Goal: Information Seeking & Learning: Learn about a topic

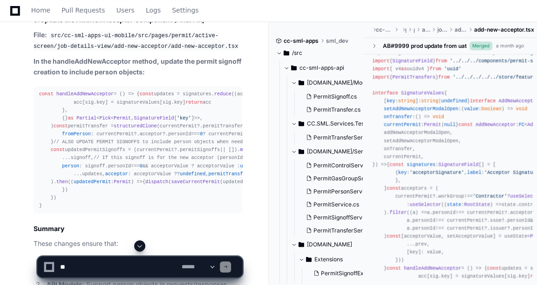
scroll to position [9872, 0]
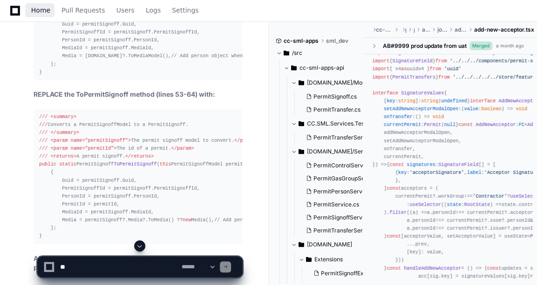
click at [36, 10] on span "Home" at bounding box center [40, 10] width 19 height 6
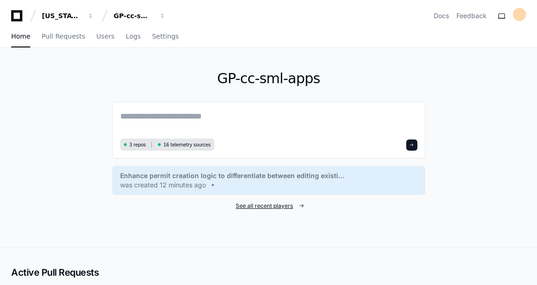
click at [269, 203] on span "See all recent players" at bounding box center [264, 206] width 57 height 7
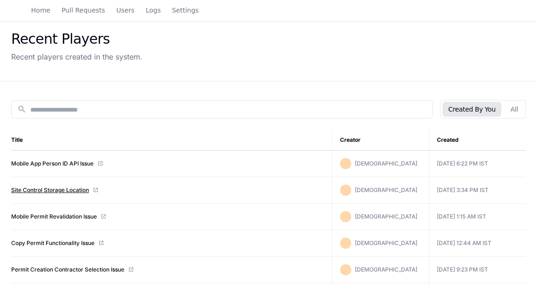
scroll to position [36, 0]
click at [50, 187] on link "Site Control Storage Location" at bounding box center [50, 189] width 78 height 7
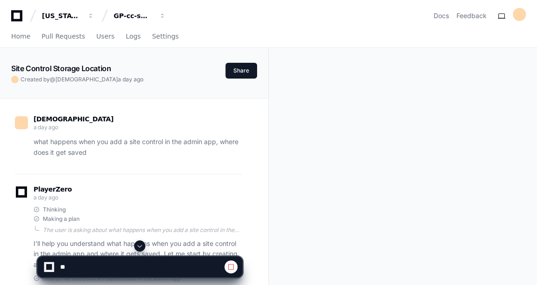
click at [138, 244] on span at bounding box center [139, 246] width 7 height 7
click at [134, 242] on div at bounding box center [139, 246] width 205 height 11
click at [140, 247] on span at bounding box center [139, 246] width 7 height 7
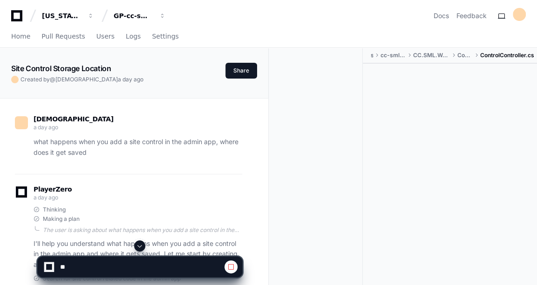
click at [140, 247] on span at bounding box center [139, 246] width 7 height 7
click at [139, 241] on div at bounding box center [139, 246] width 205 height 11
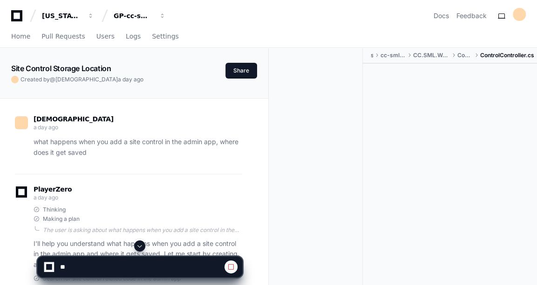
click at [139, 245] on span at bounding box center [139, 246] width 7 height 7
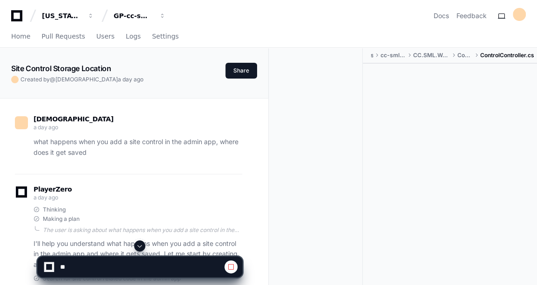
click at [139, 245] on span at bounding box center [139, 246] width 7 height 7
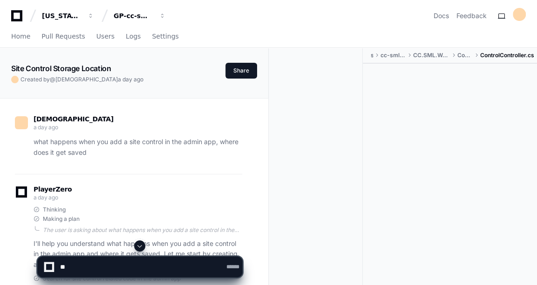
click at [139, 245] on span at bounding box center [139, 246] width 7 height 7
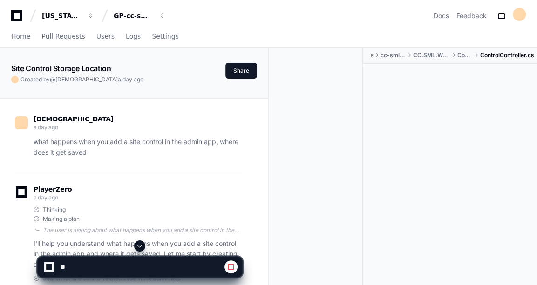
click at [139, 245] on span at bounding box center [139, 246] width 7 height 7
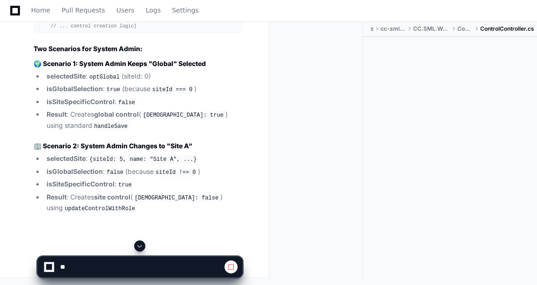
click at [139, 245] on span at bounding box center [139, 246] width 7 height 7
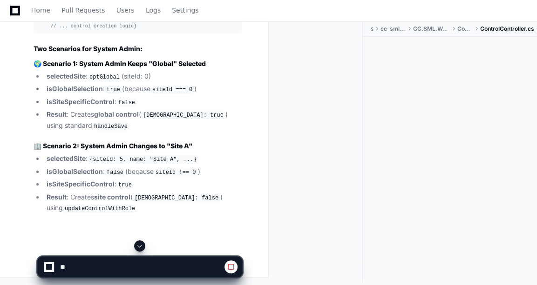
click at [139, 245] on span at bounding box center [139, 246] width 7 height 7
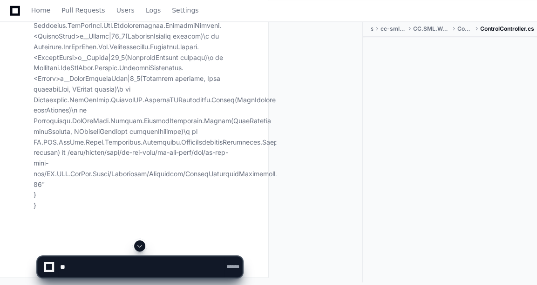
click at [139, 245] on span at bounding box center [139, 246] width 7 height 7
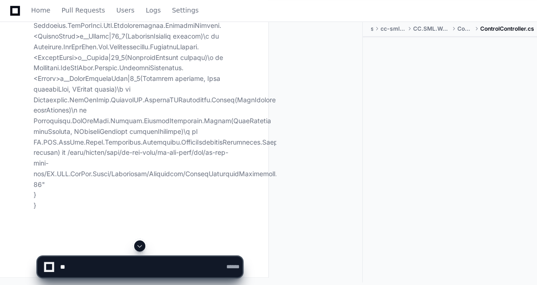
click at [139, 245] on span at bounding box center [139, 246] width 7 height 7
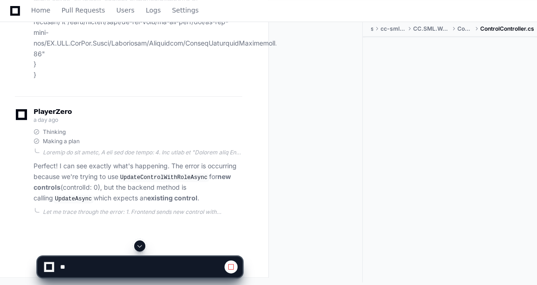
click at [139, 245] on span at bounding box center [139, 246] width 7 height 7
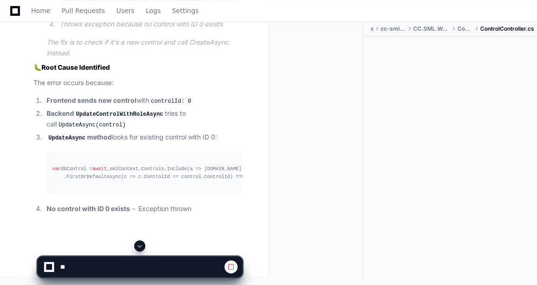
click at [139, 245] on span at bounding box center [139, 246] width 7 height 7
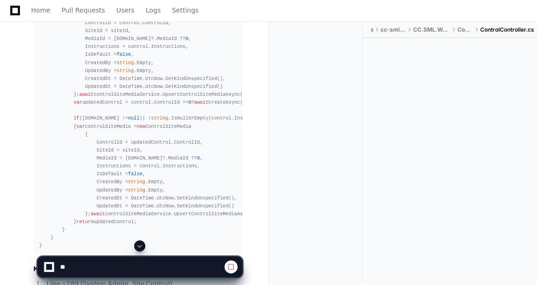
click at [140, 244] on span at bounding box center [139, 246] width 7 height 7
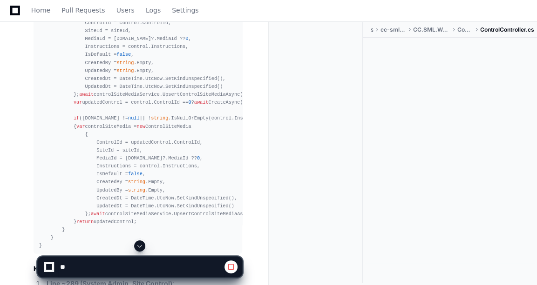
click at [140, 244] on span at bounding box center [139, 246] width 7 height 7
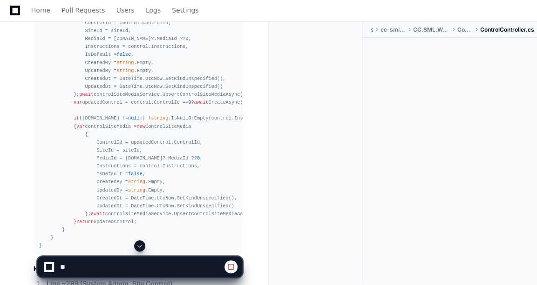
click at [140, 244] on span at bounding box center [139, 246] width 7 height 7
click at [142, 248] on span at bounding box center [139, 246] width 7 height 7
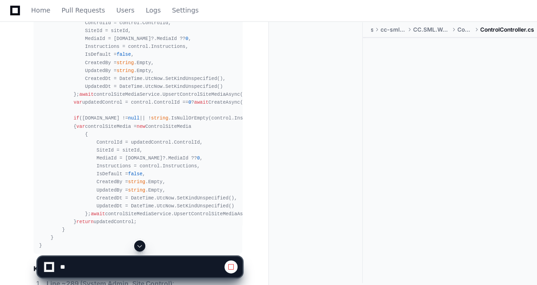
click at [142, 248] on span at bounding box center [139, 246] width 7 height 7
click at [139, 247] on span at bounding box center [139, 246] width 7 height 7
click at [141, 244] on span at bounding box center [139, 246] width 7 height 7
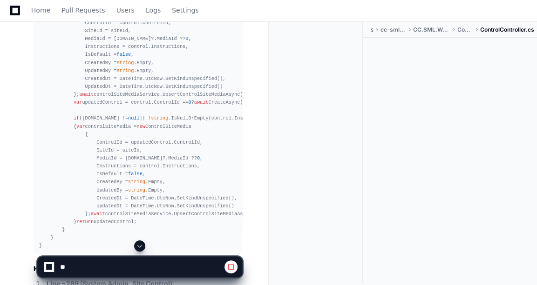
click at [141, 244] on span at bounding box center [139, 246] width 7 height 7
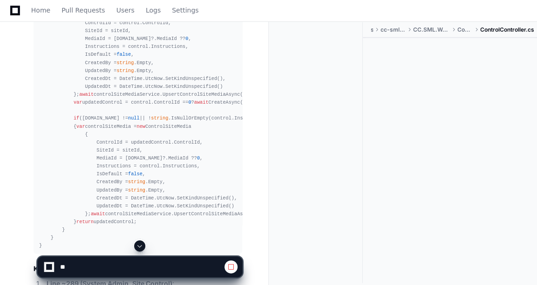
click at [141, 244] on span at bounding box center [139, 246] width 7 height 7
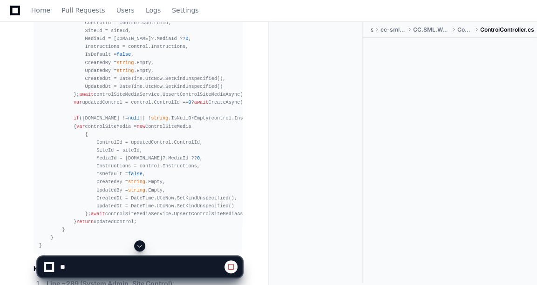
click at [141, 244] on span at bounding box center [139, 246] width 7 height 7
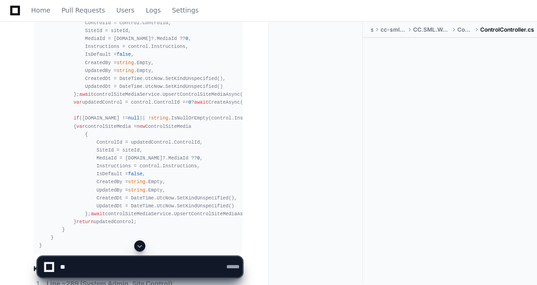
click at [141, 244] on span at bounding box center [139, 246] width 7 height 7
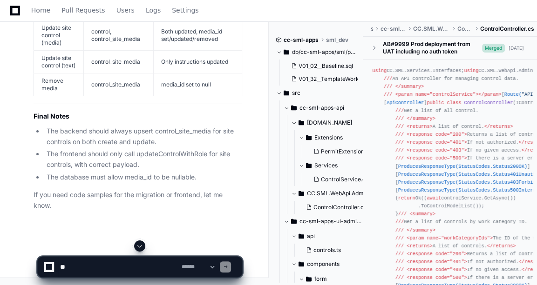
scroll to position [31109, 0]
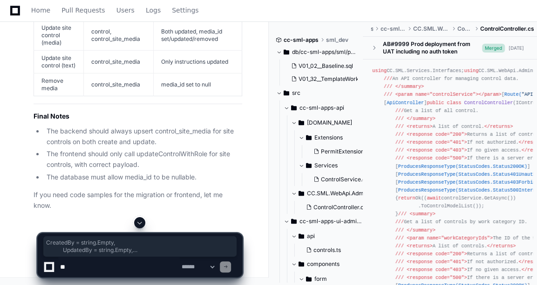
drag, startPoint x: 42, startPoint y: 193, endPoint x: 43, endPoint y: 105, distance: 87.5
copy div "public async Task<Control> UpdateControlWithRoleAsync ( Control control, int si…"
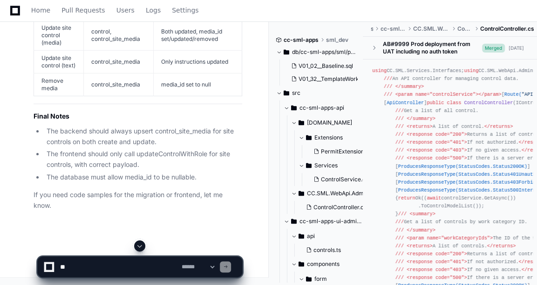
scroll to position [31660, 0]
click at [41, 8] on span "Home" at bounding box center [40, 10] width 19 height 6
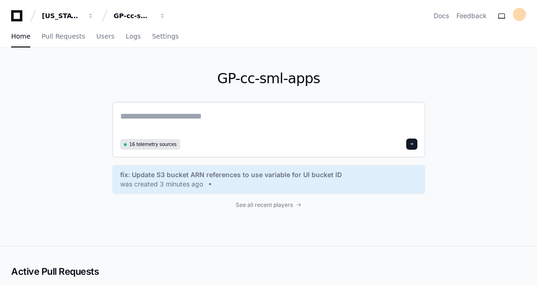
drag, startPoint x: 243, startPoint y: 120, endPoint x: 212, endPoint y: 119, distance: 31.2
click at [212, 119] on textarea at bounding box center [268, 123] width 297 height 26
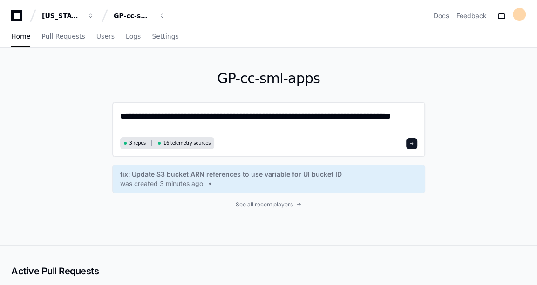
click at [288, 111] on textarea "**********" at bounding box center [269, 122] width 298 height 25
click at [177, 118] on textarea "**********" at bounding box center [269, 122] width 298 height 25
click at [194, 118] on textarea "**********" at bounding box center [269, 122] width 298 height 25
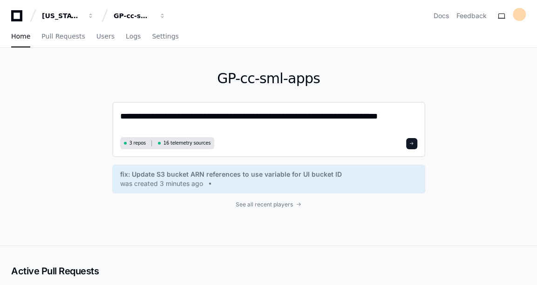
click at [397, 119] on textarea "**********" at bounding box center [269, 122] width 298 height 25
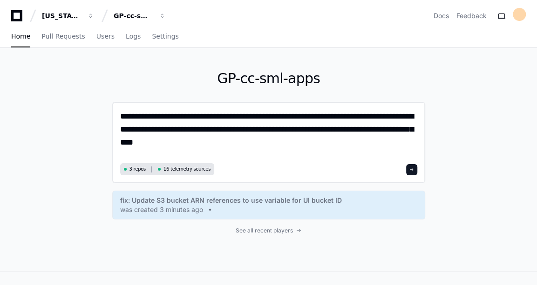
click at [324, 142] on textarea "**********" at bounding box center [269, 135] width 298 height 51
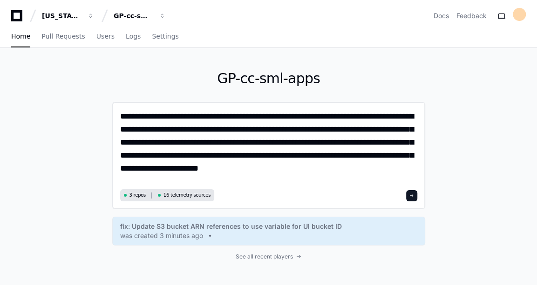
type textarea "**********"
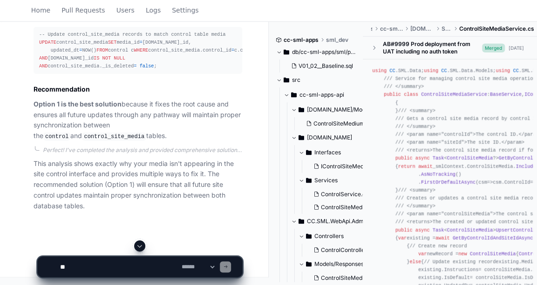
scroll to position [1667, 0]
click at [96, 264] on textarea at bounding box center [119, 267] width 122 height 20
click at [45, 11] on span "Home" at bounding box center [40, 10] width 19 height 6
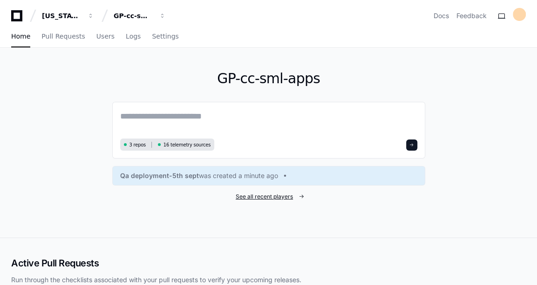
click at [268, 196] on span "See all recent players" at bounding box center [264, 196] width 57 height 7
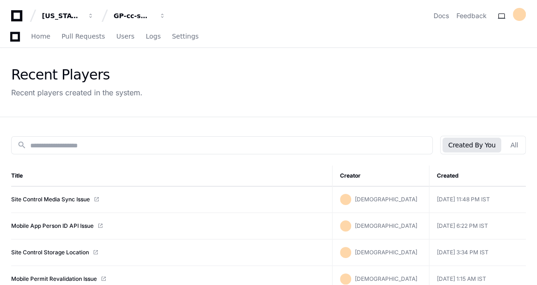
scroll to position [48, 0]
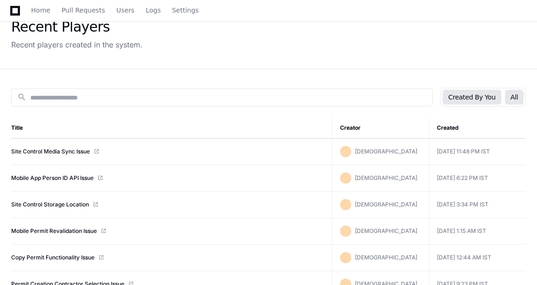
click at [515, 96] on button "All" at bounding box center [514, 97] width 19 height 15
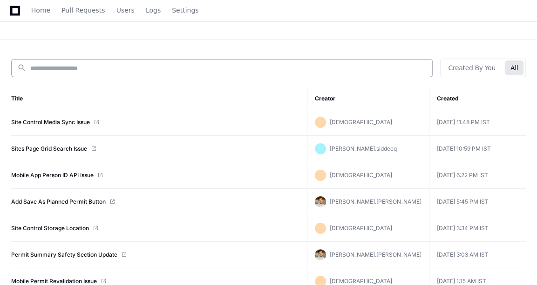
scroll to position [0, 0]
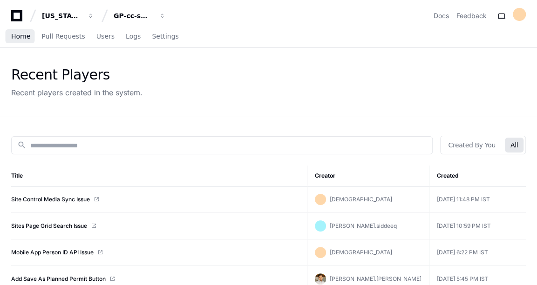
click at [21, 35] on span "Home" at bounding box center [20, 37] width 19 height 6
